Goal: Information Seeking & Learning: Learn about a topic

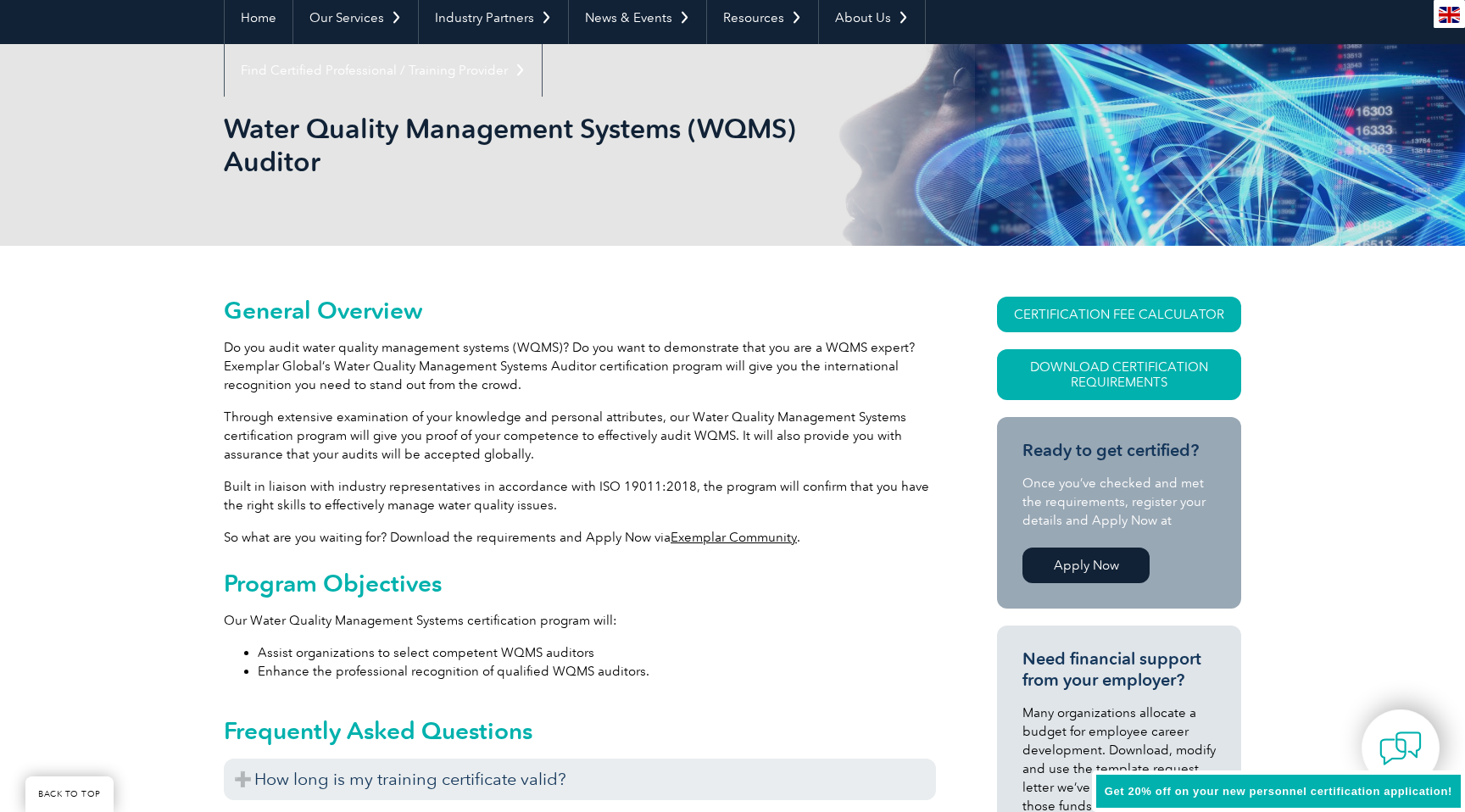
scroll to position [168, 0]
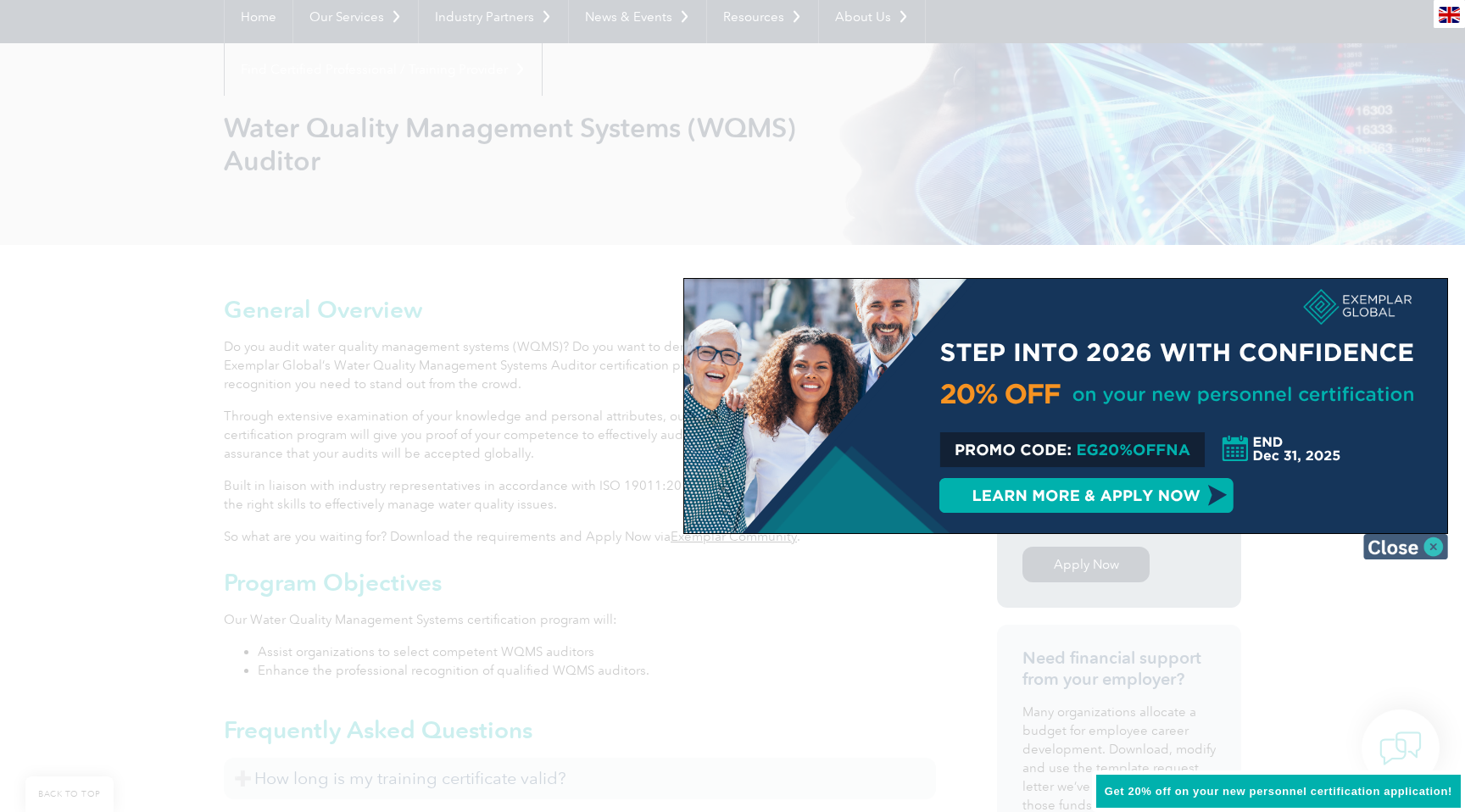
click at [1398, 545] on img at bounding box center [1406, 546] width 85 height 26
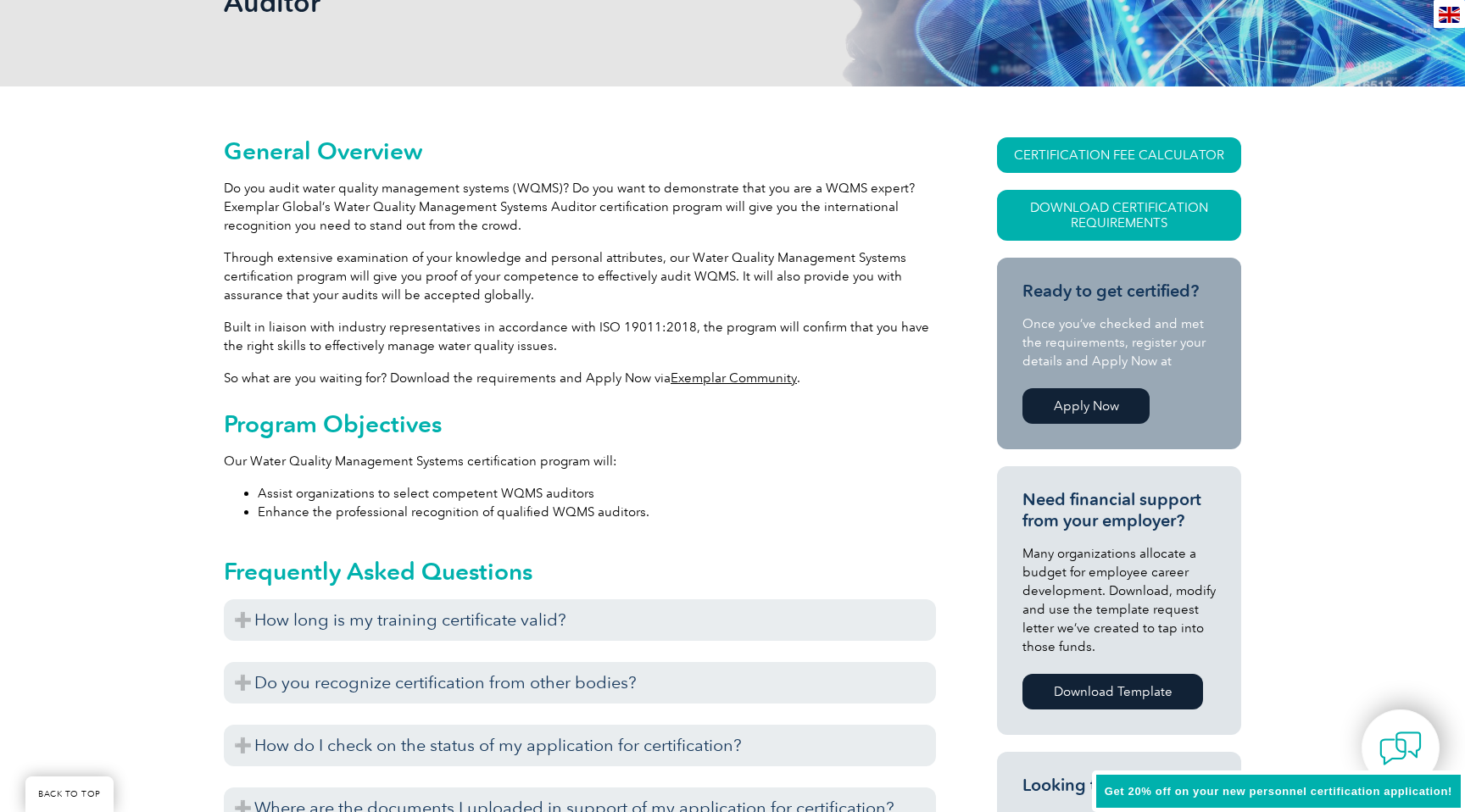
scroll to position [326, 0]
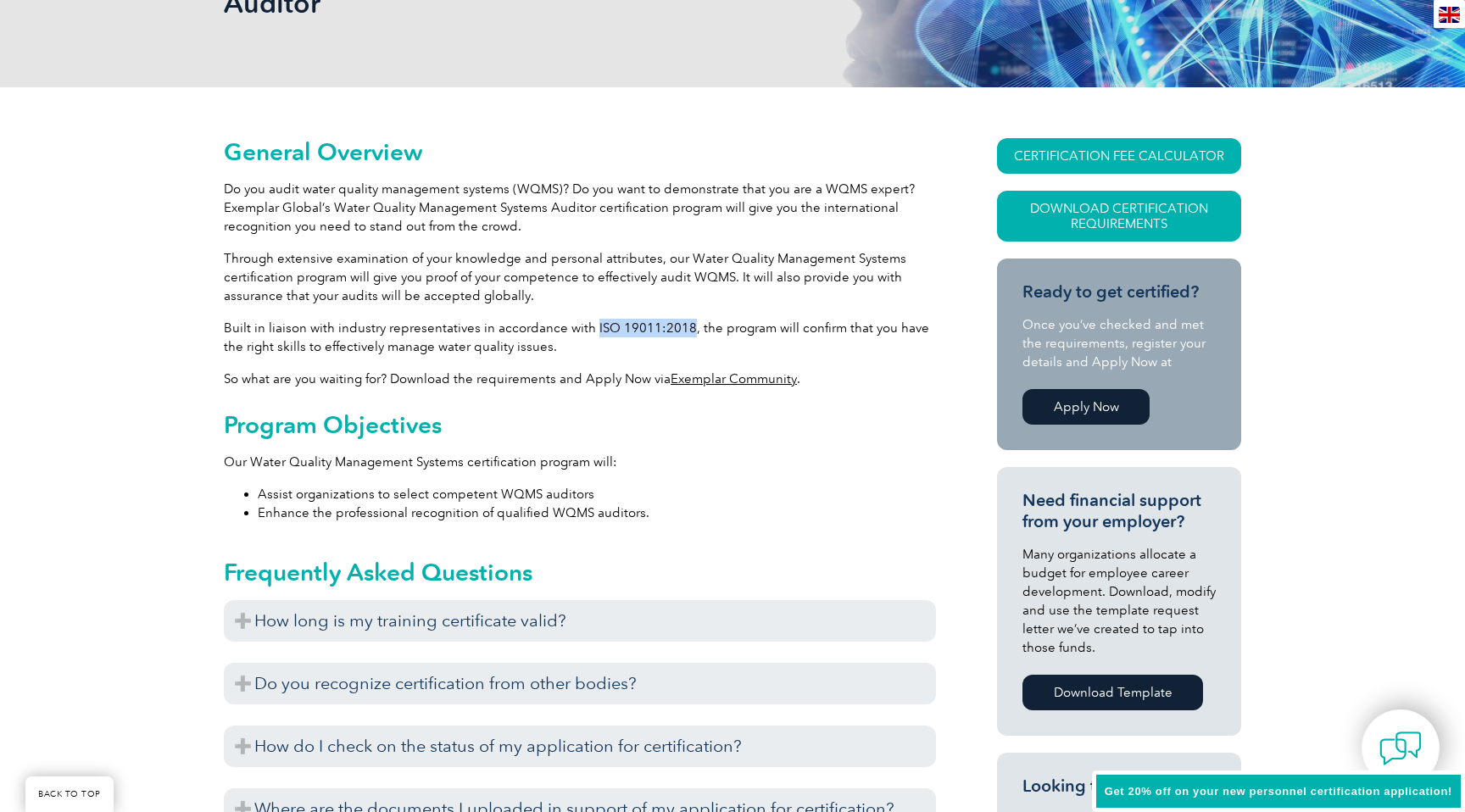
drag, startPoint x: 681, startPoint y: 326, endPoint x: 588, endPoint y: 325, distance: 93.0
click at [588, 325] on p "Built in liaison with industry representatives in accordance with ISO 19011:201…" at bounding box center [580, 337] width 712 height 37
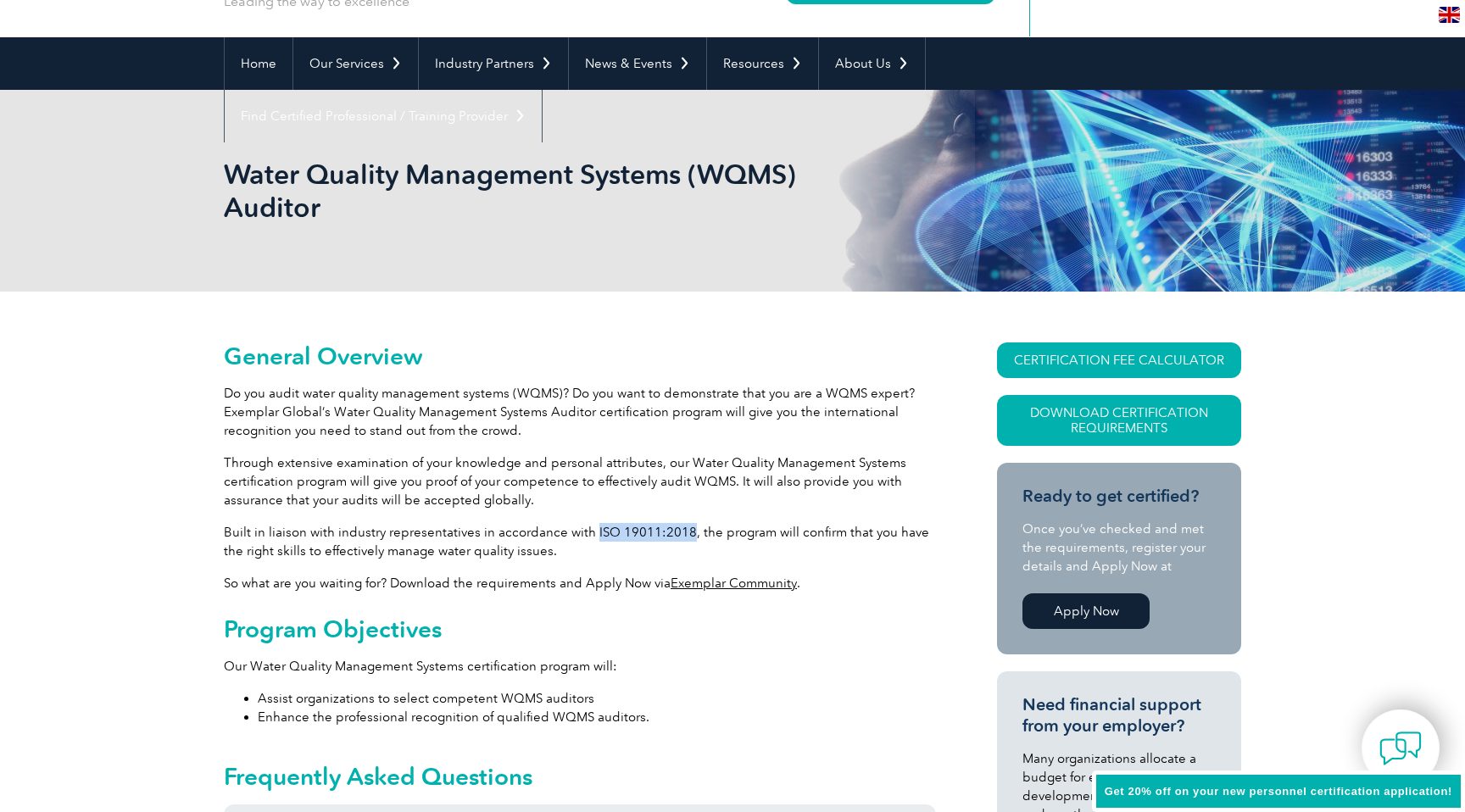
scroll to position [128, 0]
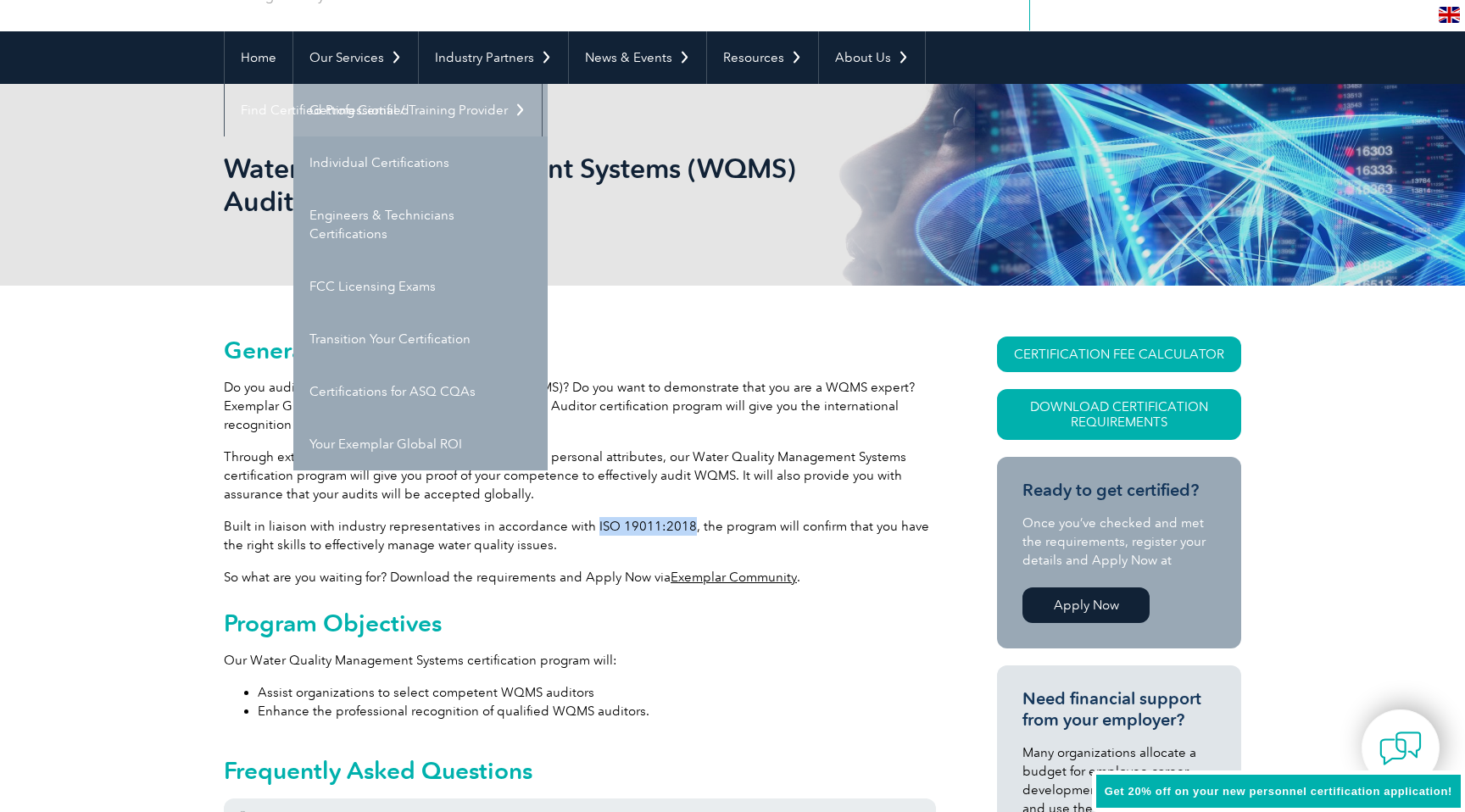
click at [382, 116] on link "Getting Certified" at bounding box center [420, 111] width 254 height 53
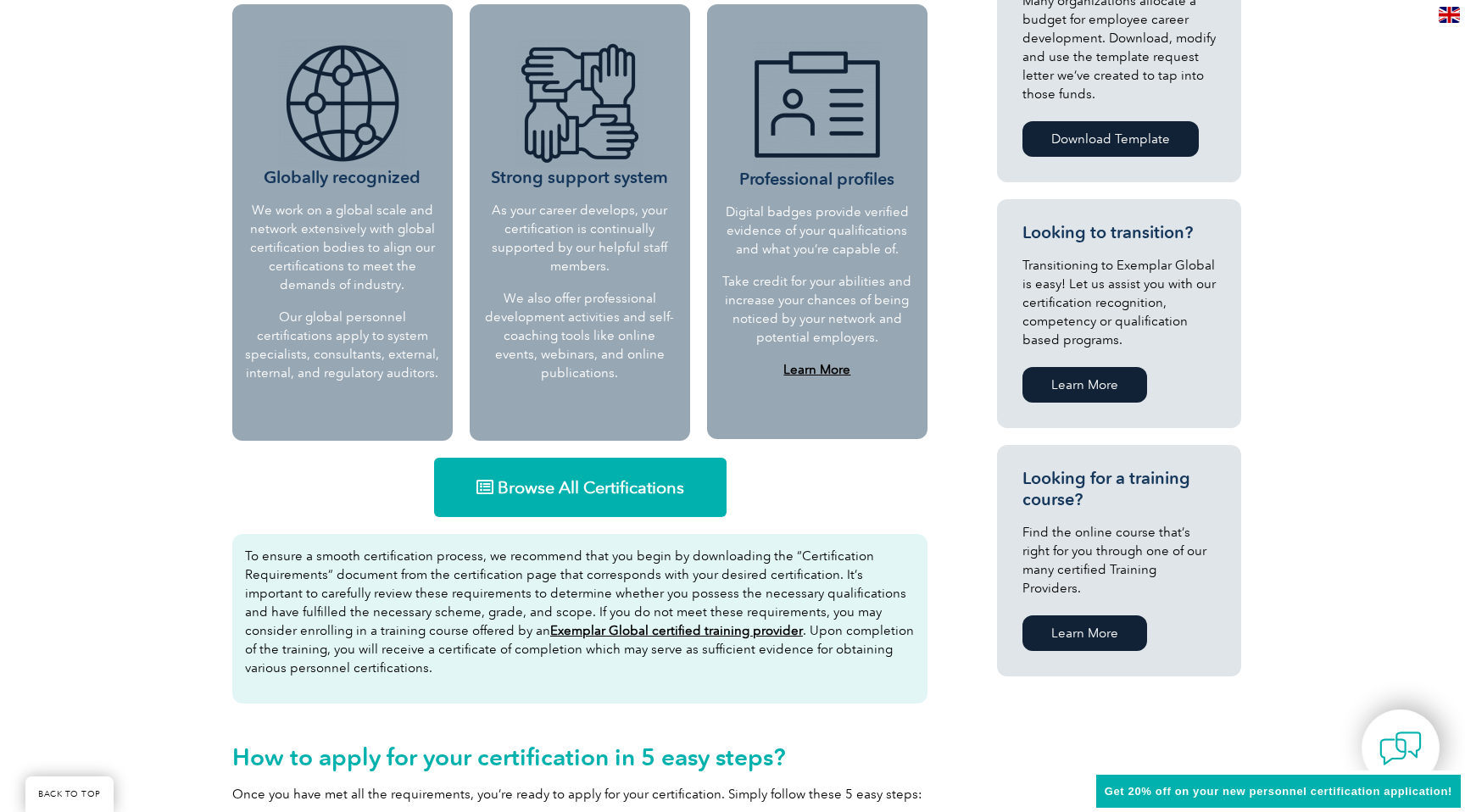
scroll to position [728, 0]
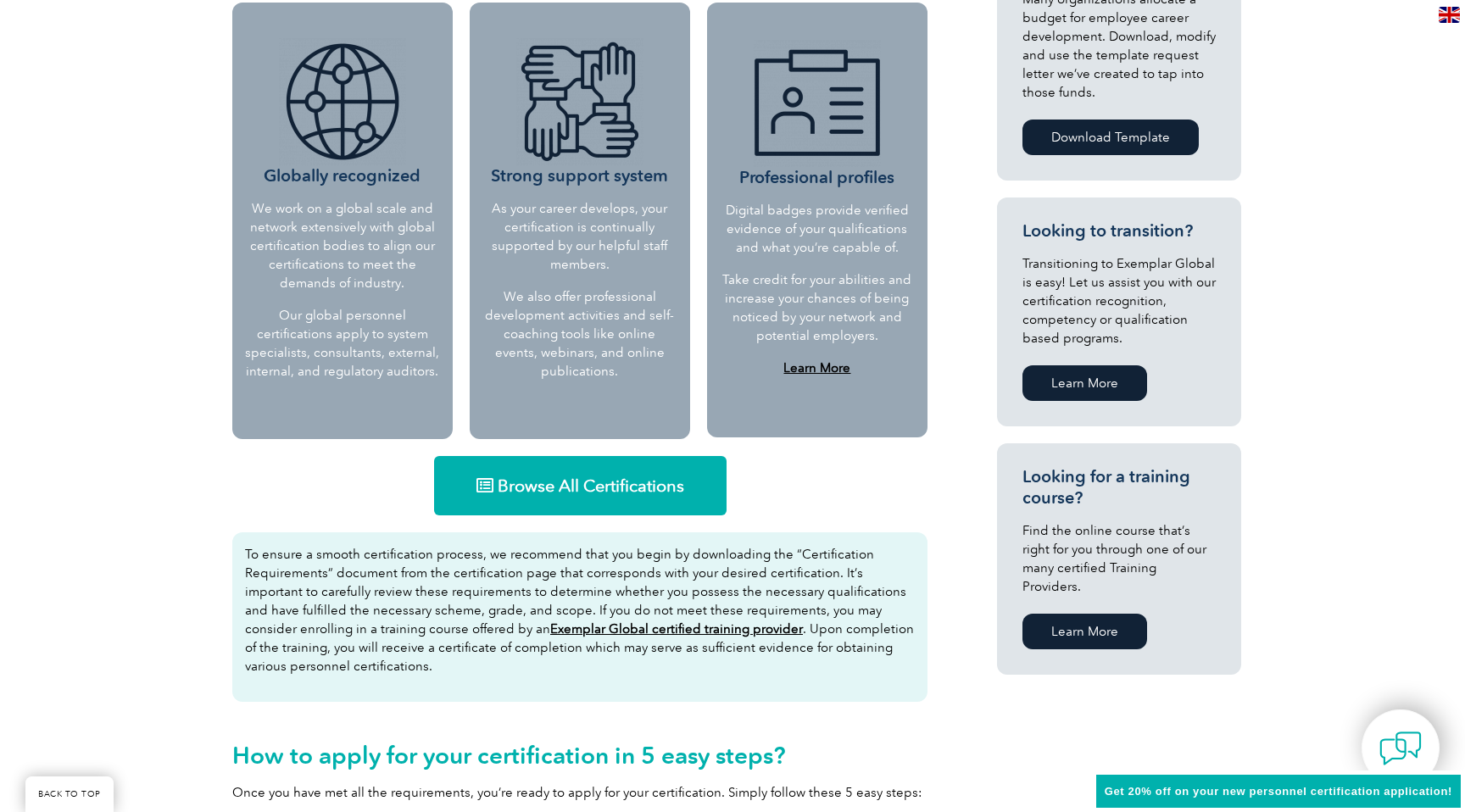
click at [503, 477] on span "Browse All Certifications" at bounding box center [590, 486] width 186 height 17
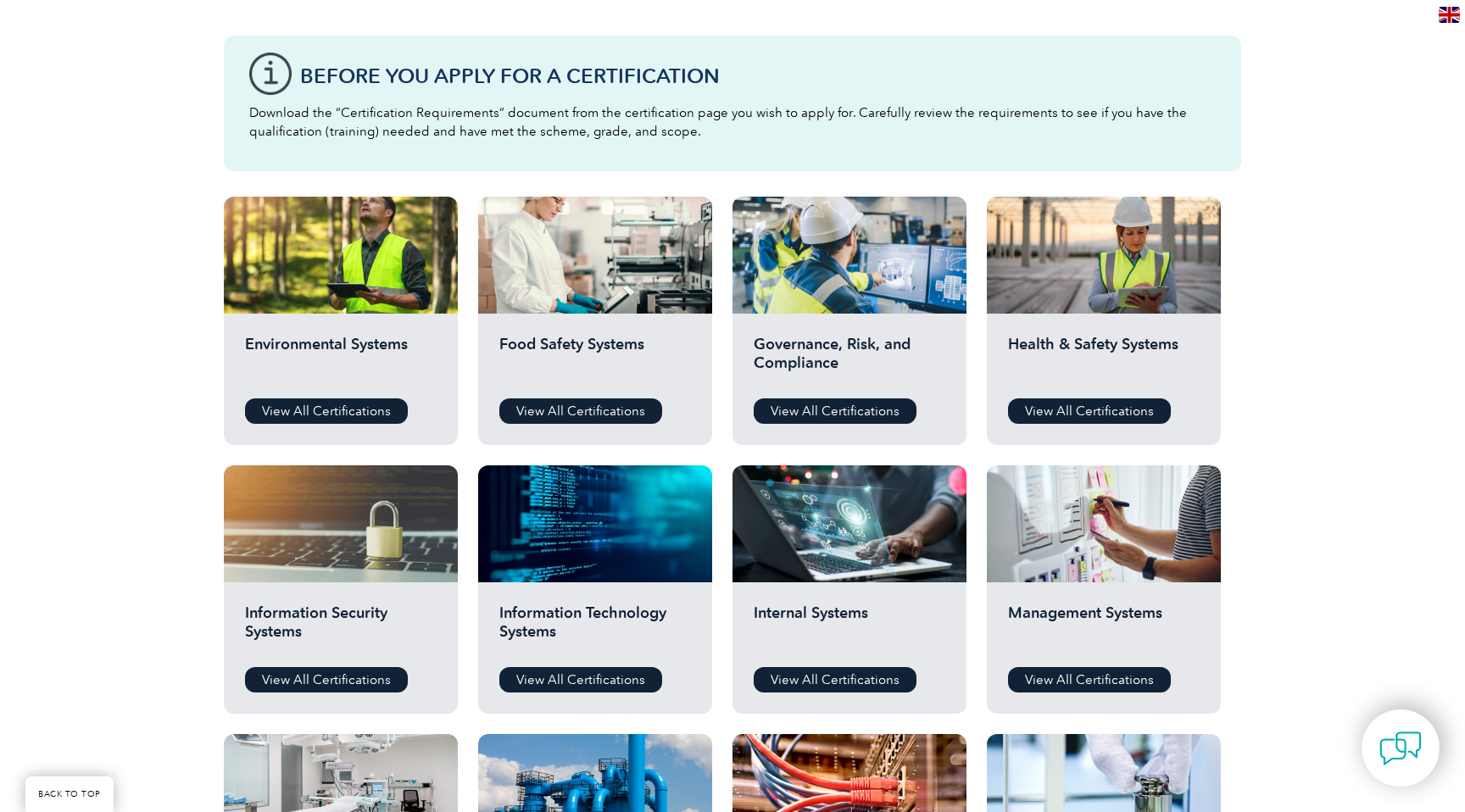
scroll to position [446, 0]
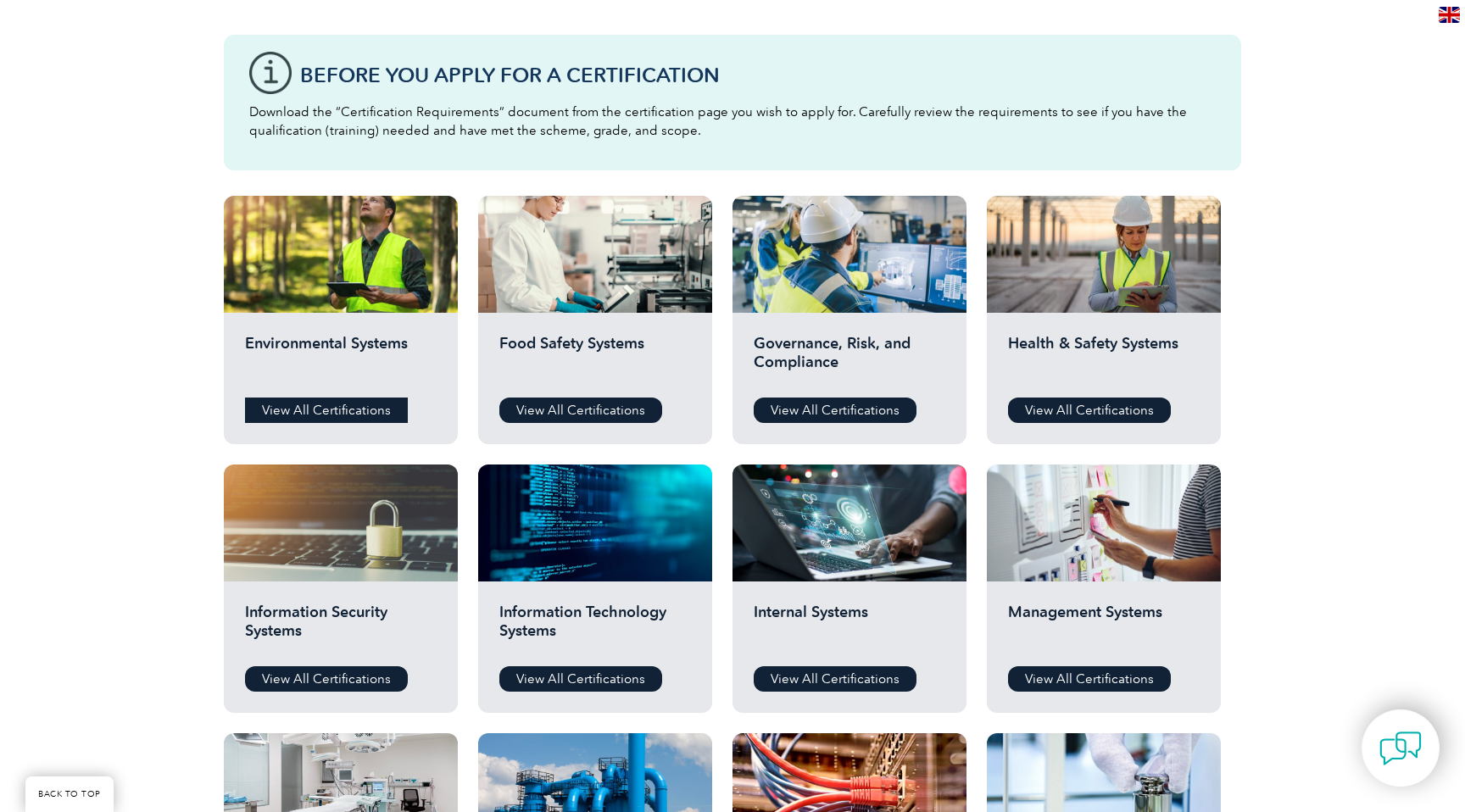
click at [351, 412] on link "View All Certifications" at bounding box center [326, 409] width 163 height 26
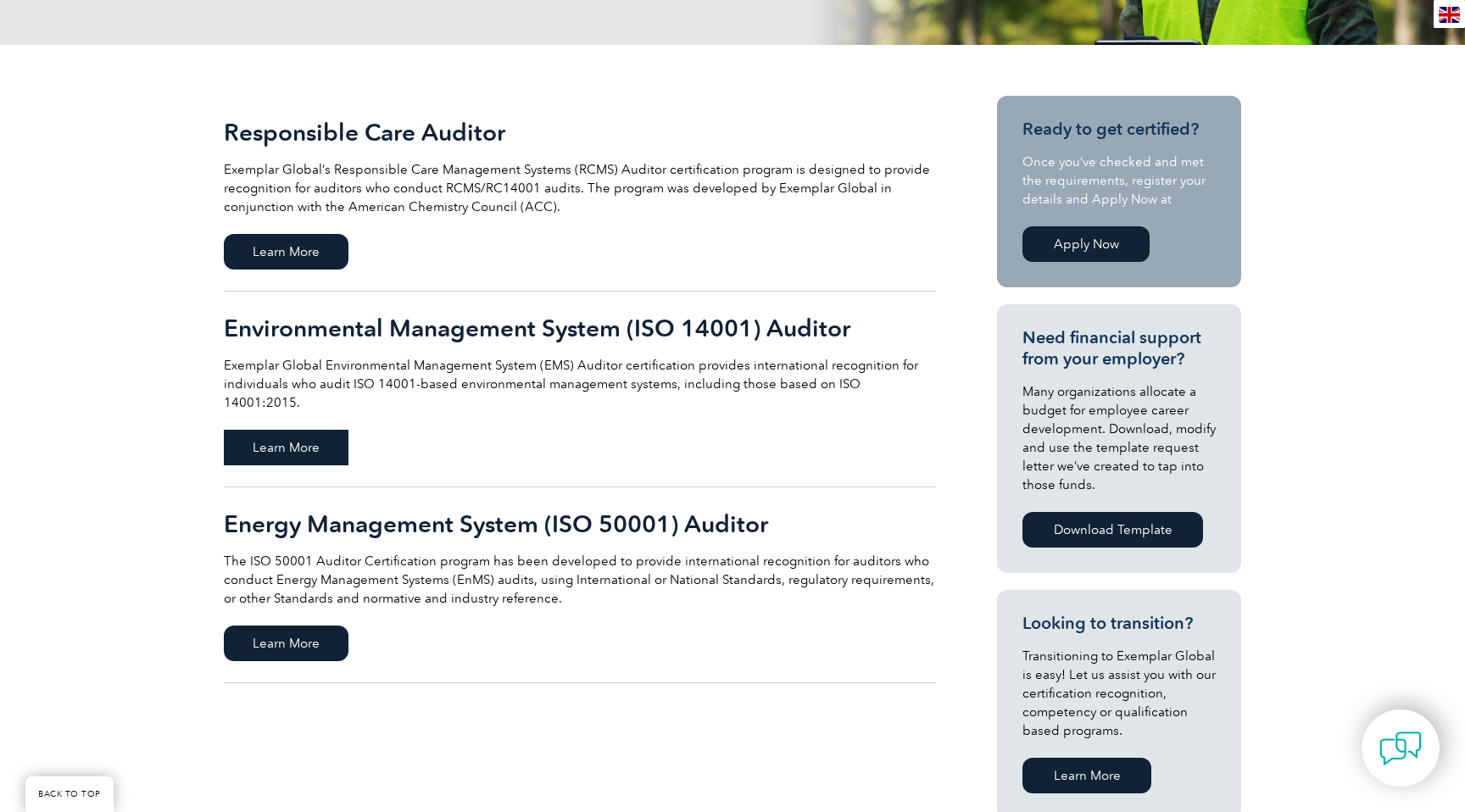
scroll to position [310, 0]
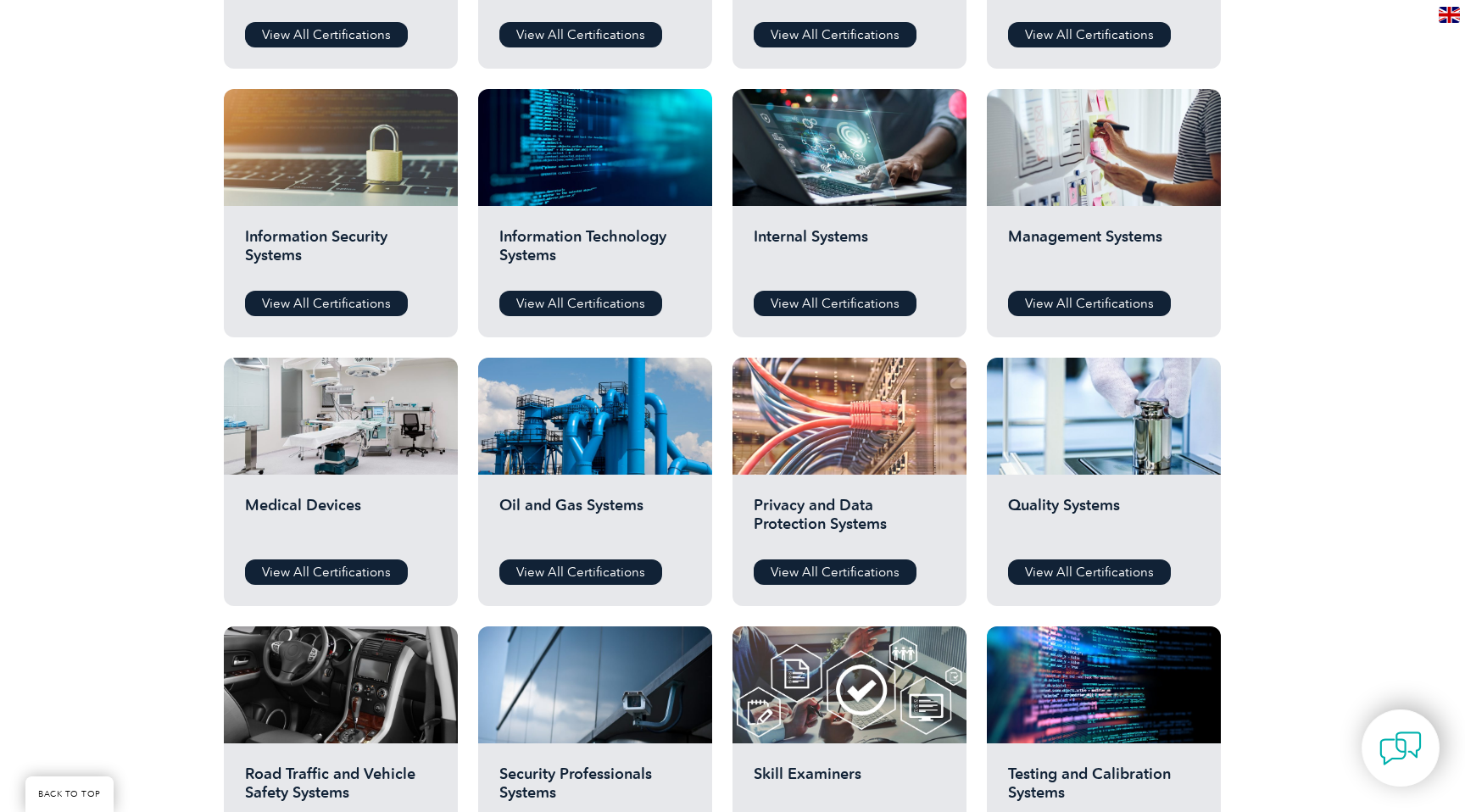
scroll to position [828, 0]
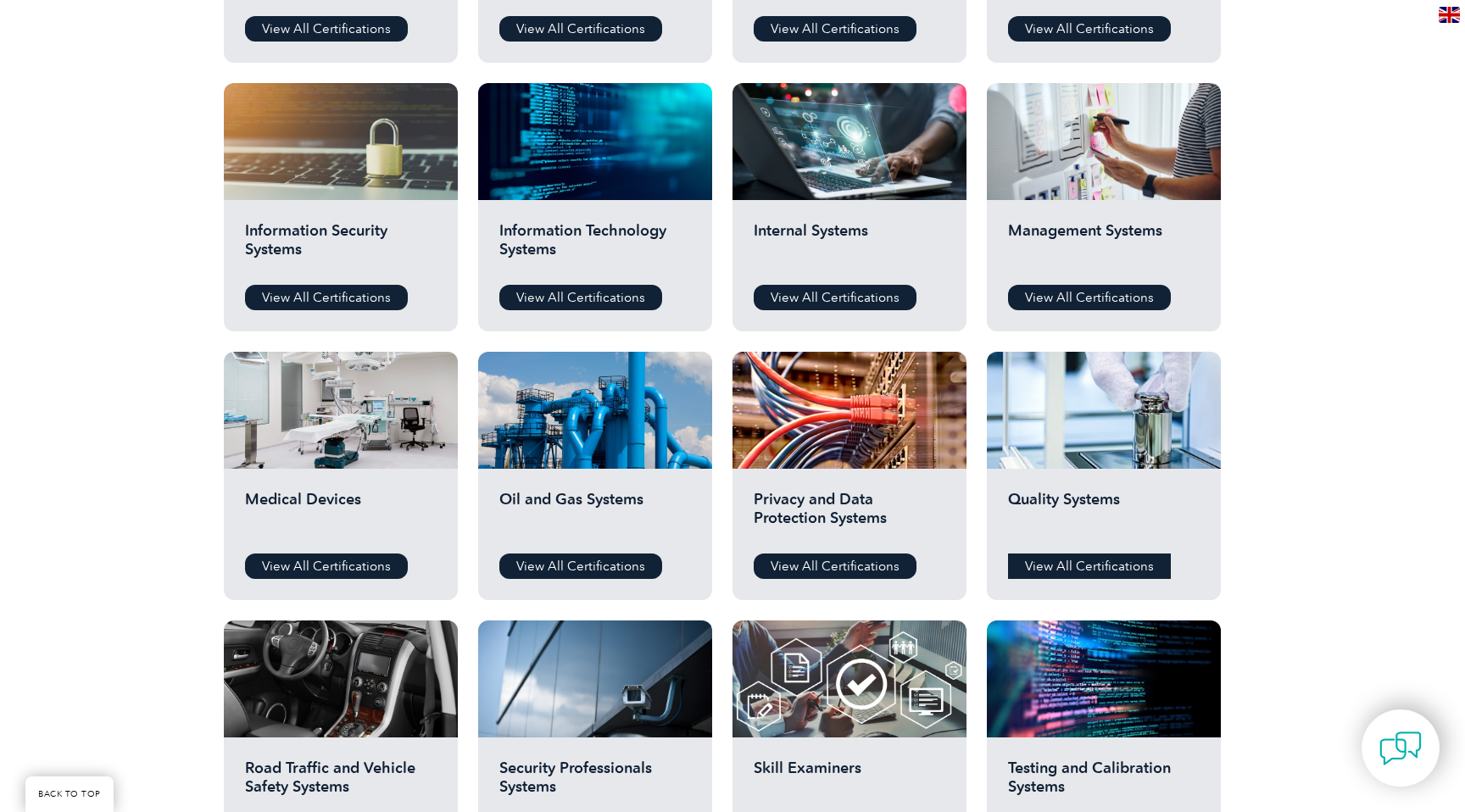
click at [1053, 562] on link "View All Certifications" at bounding box center [1090, 565] width 163 height 26
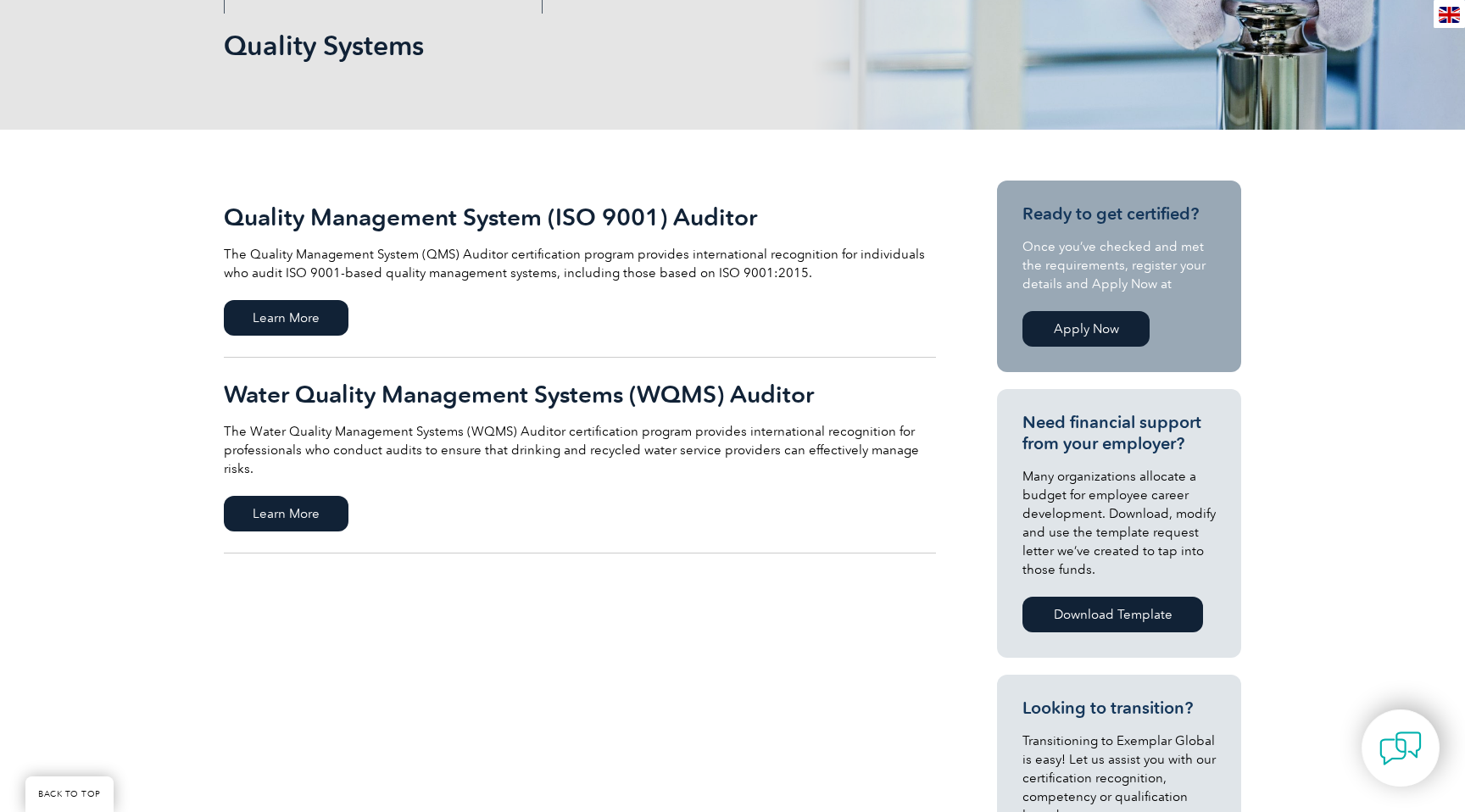
scroll to position [253, 0]
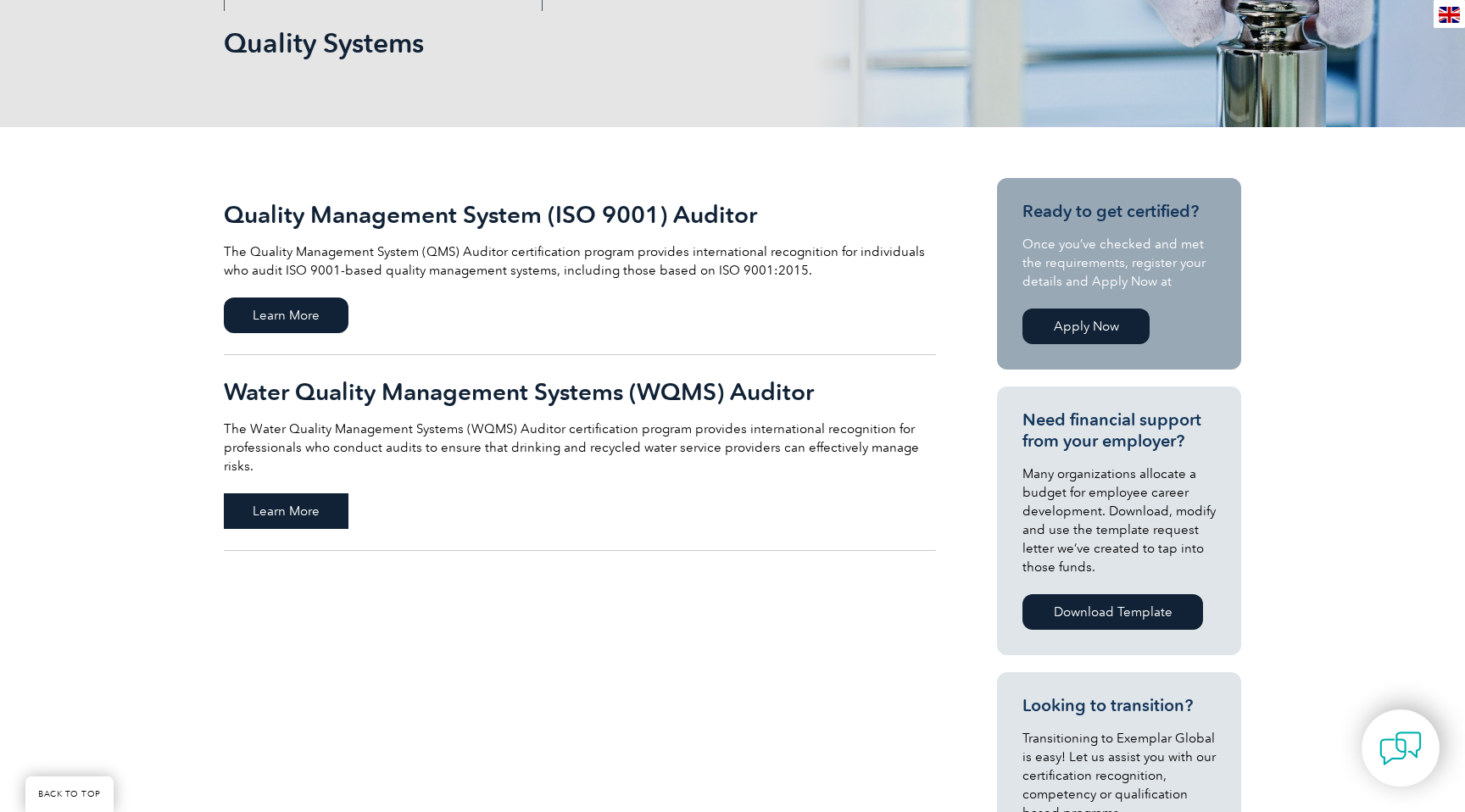
click at [301, 493] on span "Learn More" at bounding box center [287, 511] width 125 height 36
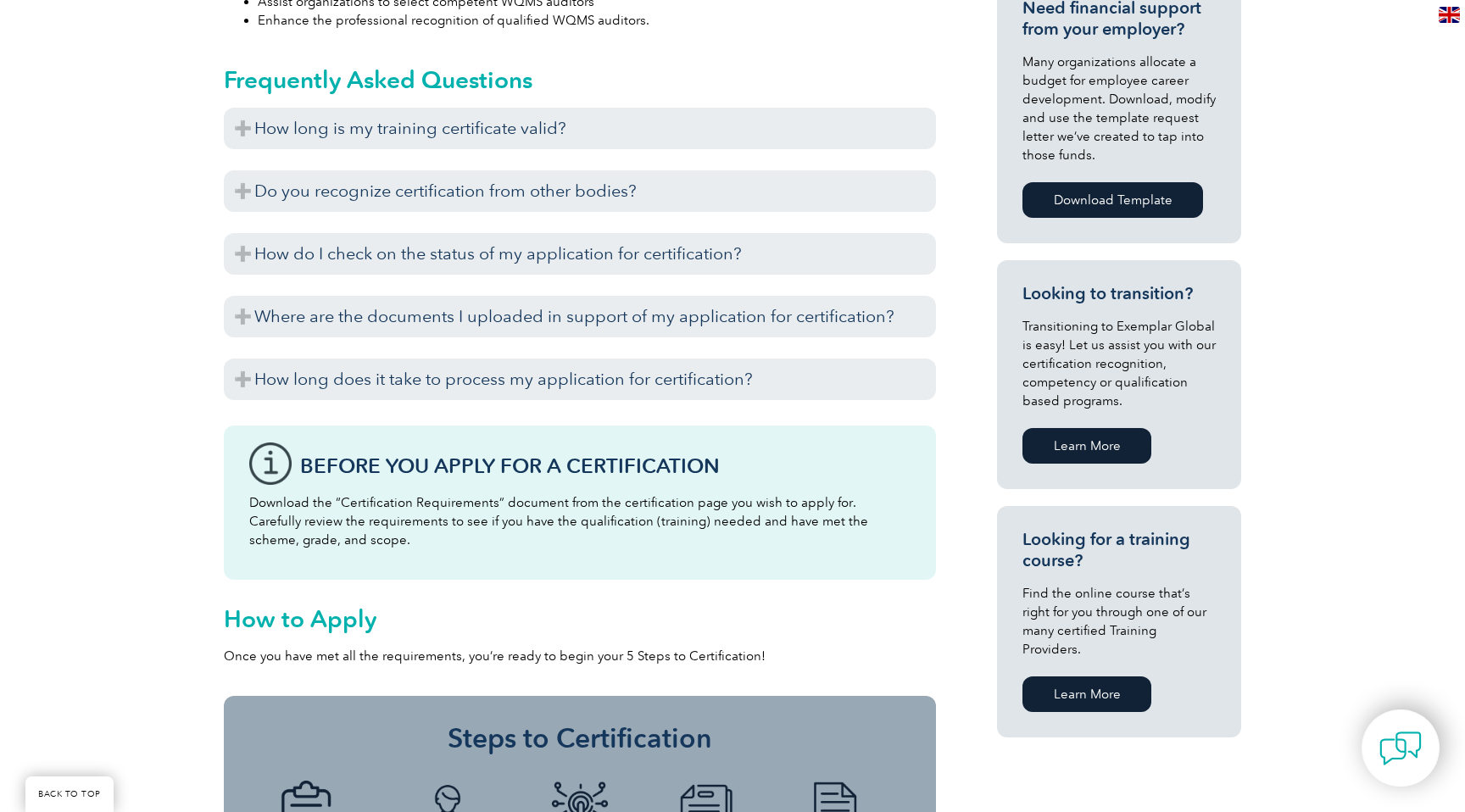
scroll to position [831, 0]
